Goal: Transaction & Acquisition: Obtain resource

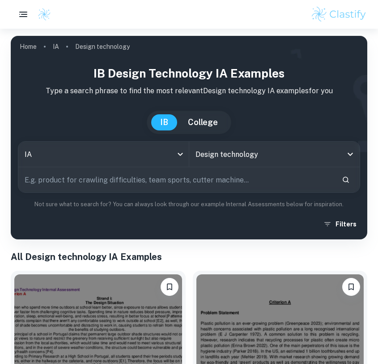
scroll to position [185, 0]
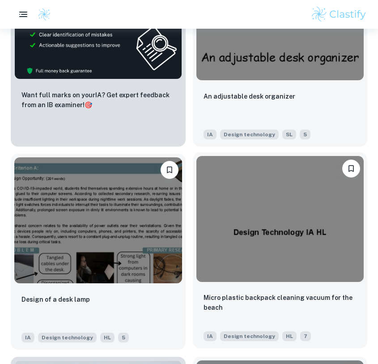
scroll to position [526, 0]
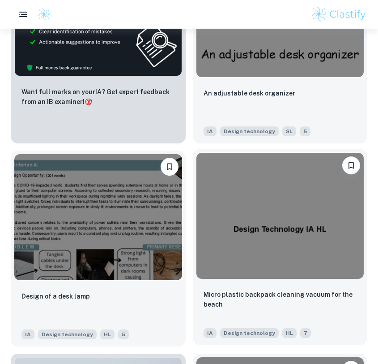
click at [240, 203] on img at bounding box center [281, 216] width 168 height 126
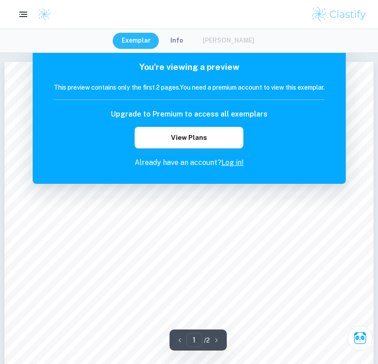
click at [237, 162] on link "Log in!" at bounding box center [233, 162] width 22 height 9
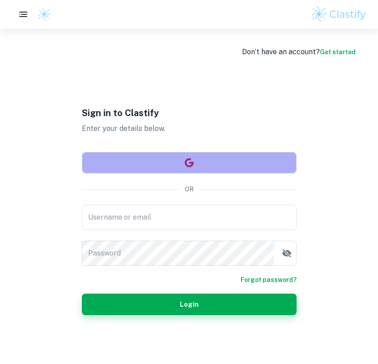
click at [155, 168] on button "button" at bounding box center [189, 162] width 215 height 21
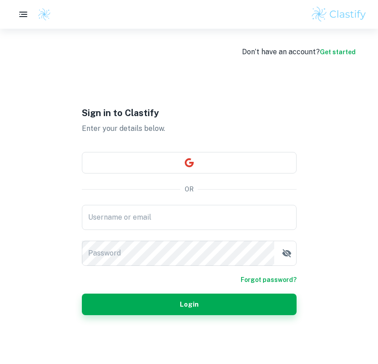
click at [335, 49] on link "Get started" at bounding box center [338, 51] width 36 height 7
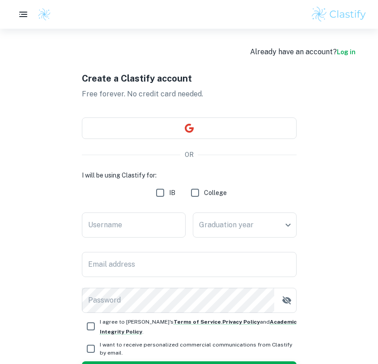
click at [352, 51] on link "Log in" at bounding box center [346, 51] width 19 height 7
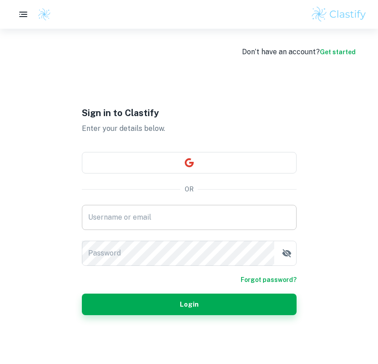
click at [130, 227] on input "Username or email" at bounding box center [189, 217] width 215 height 25
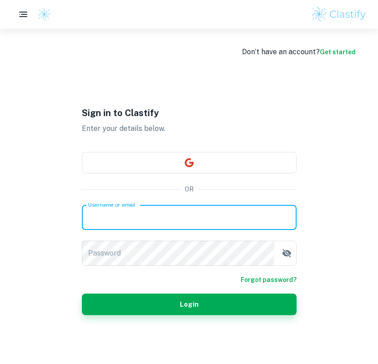
type input "[EMAIL_ADDRESS][DOMAIN_NAME]"
click at [124, 212] on input "[EMAIL_ADDRESS][DOMAIN_NAME]" at bounding box center [189, 217] width 215 height 25
click at [125, 213] on input "Username or email" at bounding box center [189, 217] width 215 height 25
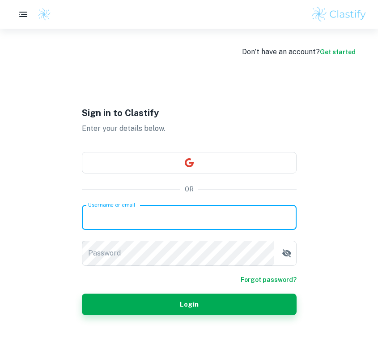
type input "[EMAIL_ADDRESS][PERSON_NAME][DOMAIN_NAME]"
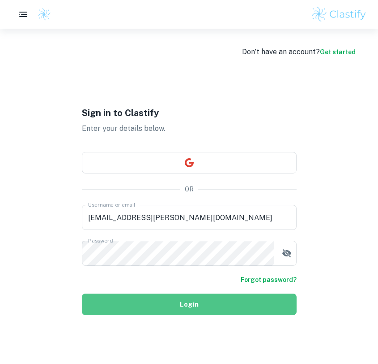
click at [105, 307] on button "Login" at bounding box center [189, 303] width 215 height 21
click at [118, 299] on button "Login" at bounding box center [189, 303] width 215 height 21
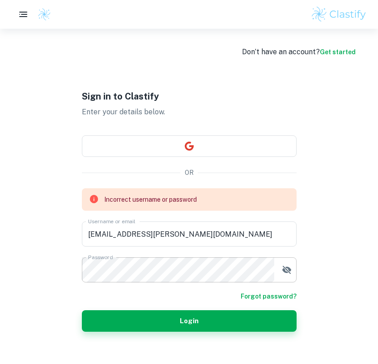
click at [284, 268] on icon "button" at bounding box center [287, 269] width 11 height 11
click at [284, 268] on icon "button" at bounding box center [286, 269] width 9 height 6
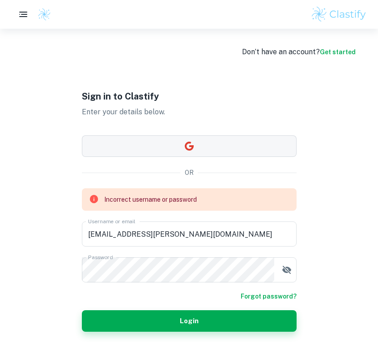
click at [171, 145] on button "button" at bounding box center [189, 145] width 215 height 21
